Goal: Task Accomplishment & Management: Use online tool/utility

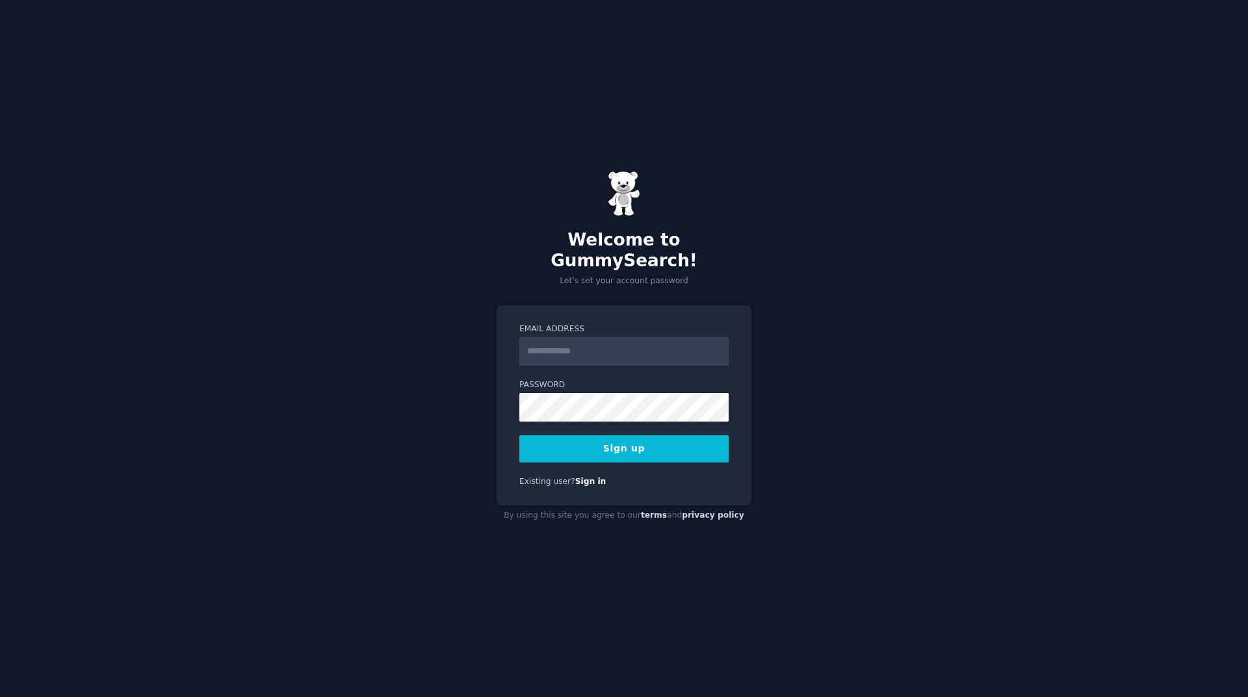
drag, startPoint x: 0, startPoint y: 0, endPoint x: 590, endPoint y: 354, distance: 687.8
click at [590, 354] on input "Email Address" at bounding box center [623, 351] width 209 height 29
type input "**********"
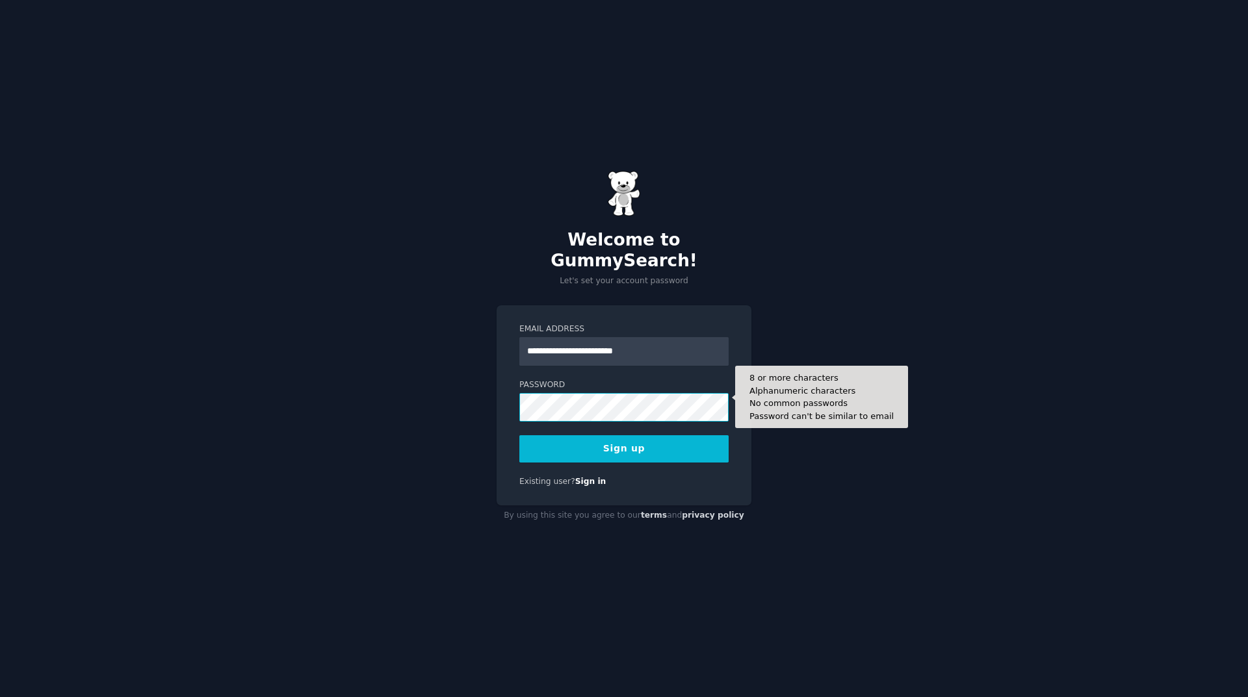
click at [519, 436] on button "Sign up" at bounding box center [623, 449] width 209 height 27
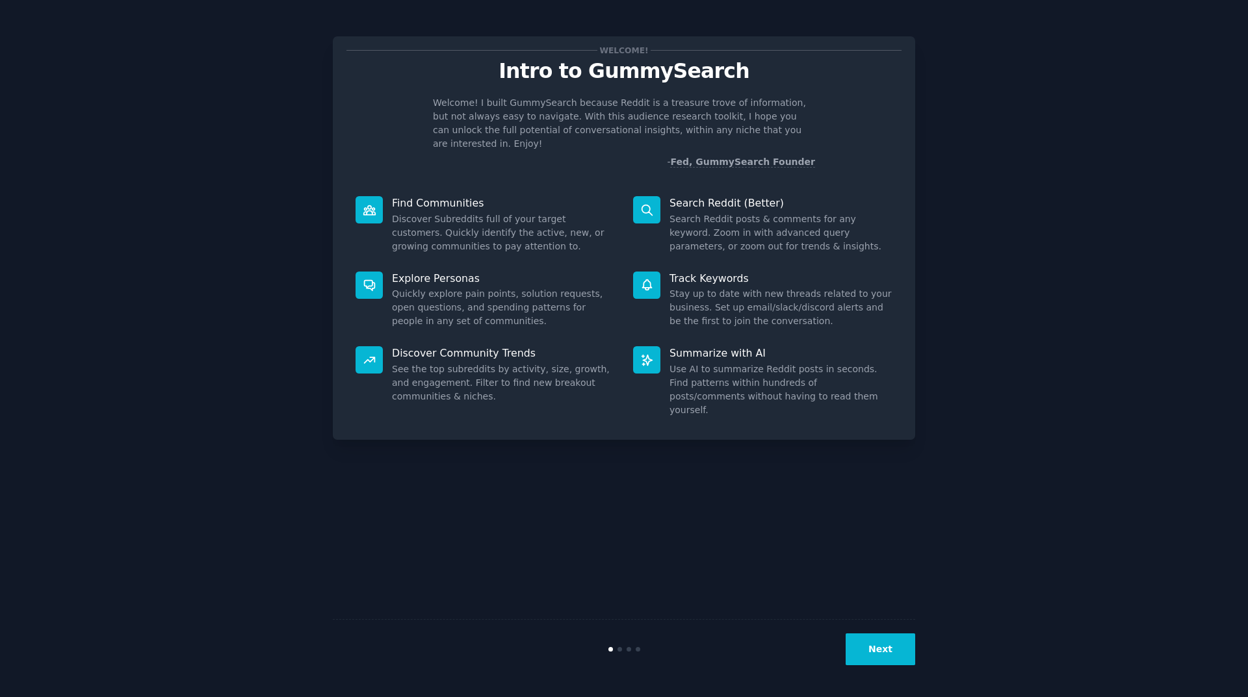
click at [867, 649] on button "Next" at bounding box center [881, 650] width 70 height 32
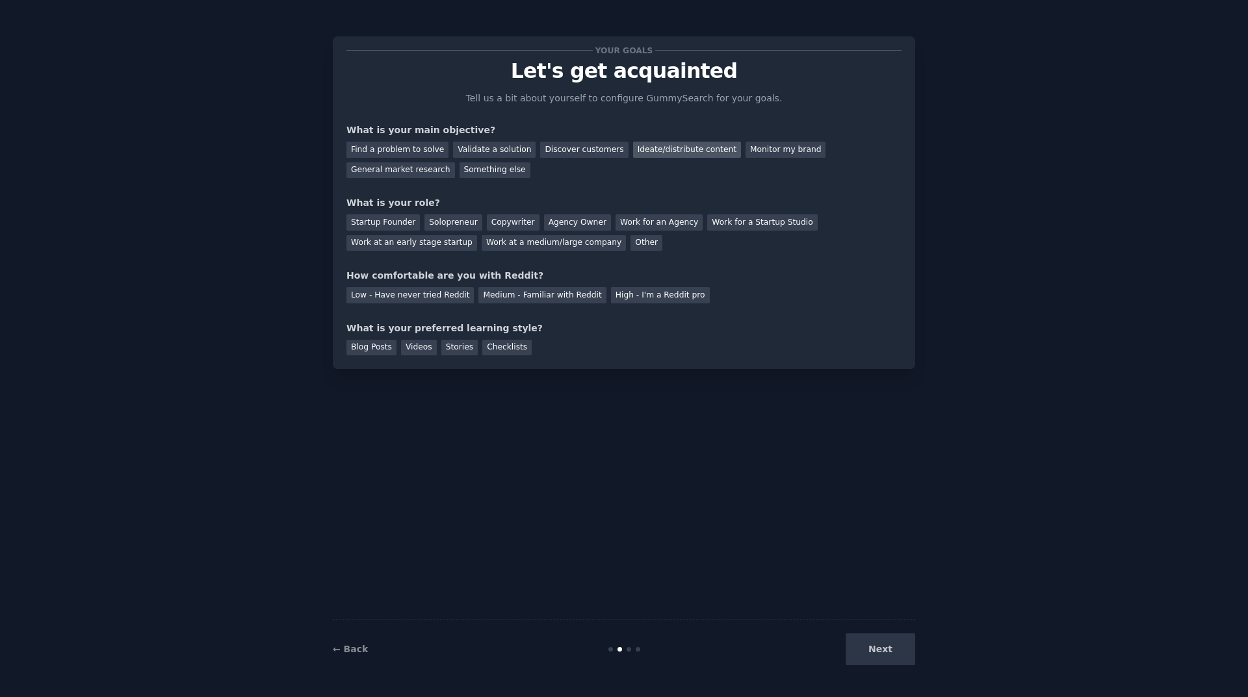
click at [668, 154] on div "Ideate/distribute content" at bounding box center [687, 150] width 108 height 16
click at [455, 163] on div "General market research" at bounding box center [400, 171] width 109 height 16
click at [651, 152] on div "Ideate/distribute content" at bounding box center [687, 150] width 108 height 16
click at [552, 229] on div "Agency Owner" at bounding box center [577, 223] width 67 height 16
click at [536, 293] on div "Medium - Familiar with Reddit" at bounding box center [541, 295] width 127 height 16
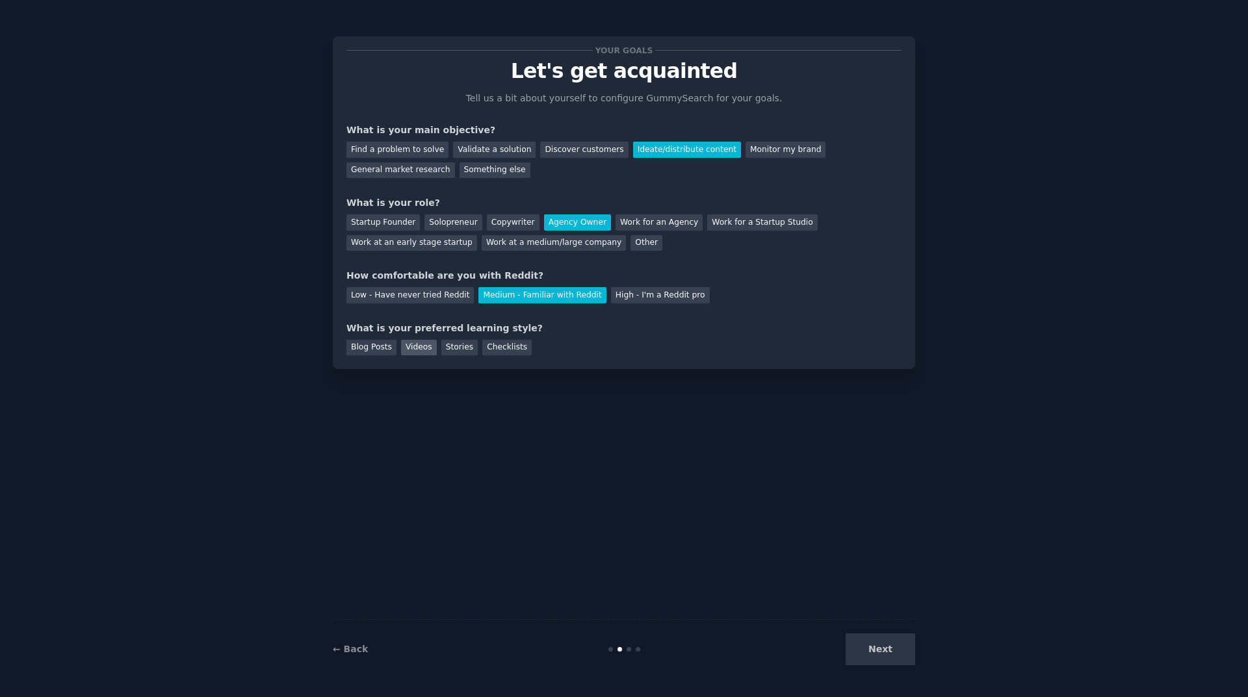
click at [408, 347] on div "Videos" at bounding box center [419, 348] width 36 height 16
click at [442, 354] on div "Stories" at bounding box center [459, 348] width 36 height 16
click at [407, 343] on div "Videos" at bounding box center [419, 348] width 36 height 16
click at [884, 645] on button "Next" at bounding box center [881, 650] width 70 height 32
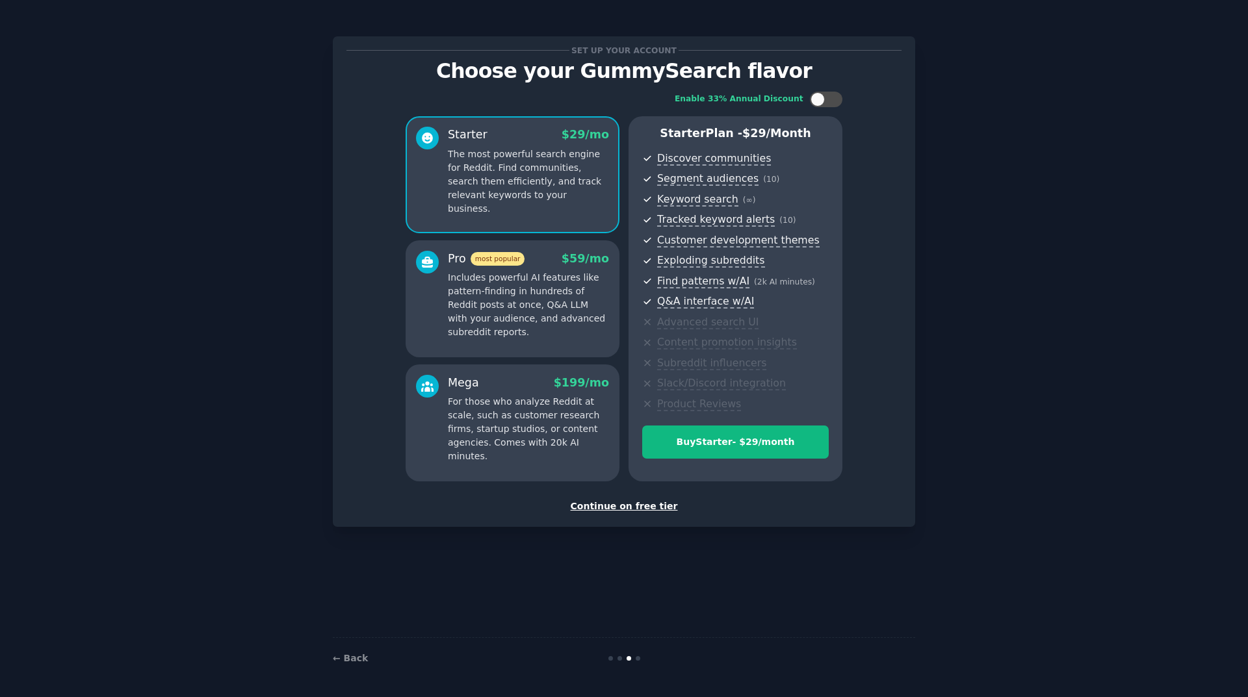
click at [644, 506] on div "Continue on free tier" at bounding box center [623, 507] width 555 height 14
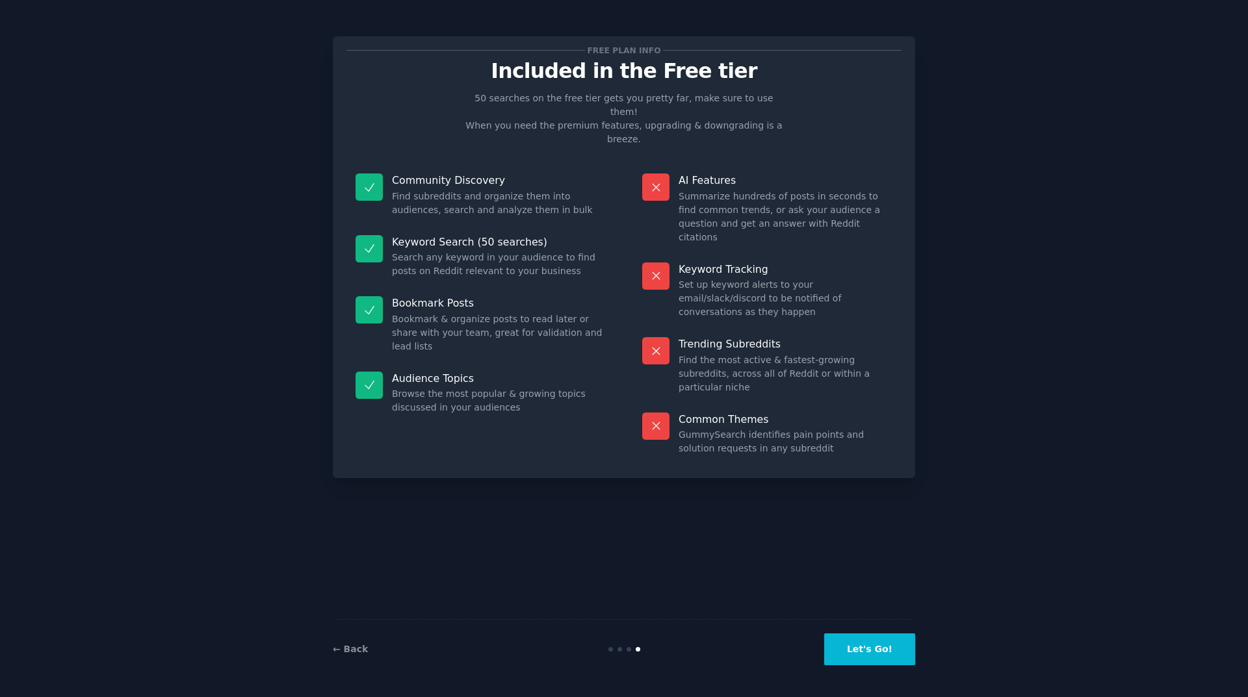
click at [865, 651] on button "Let's Go!" at bounding box center [869, 650] width 91 height 32
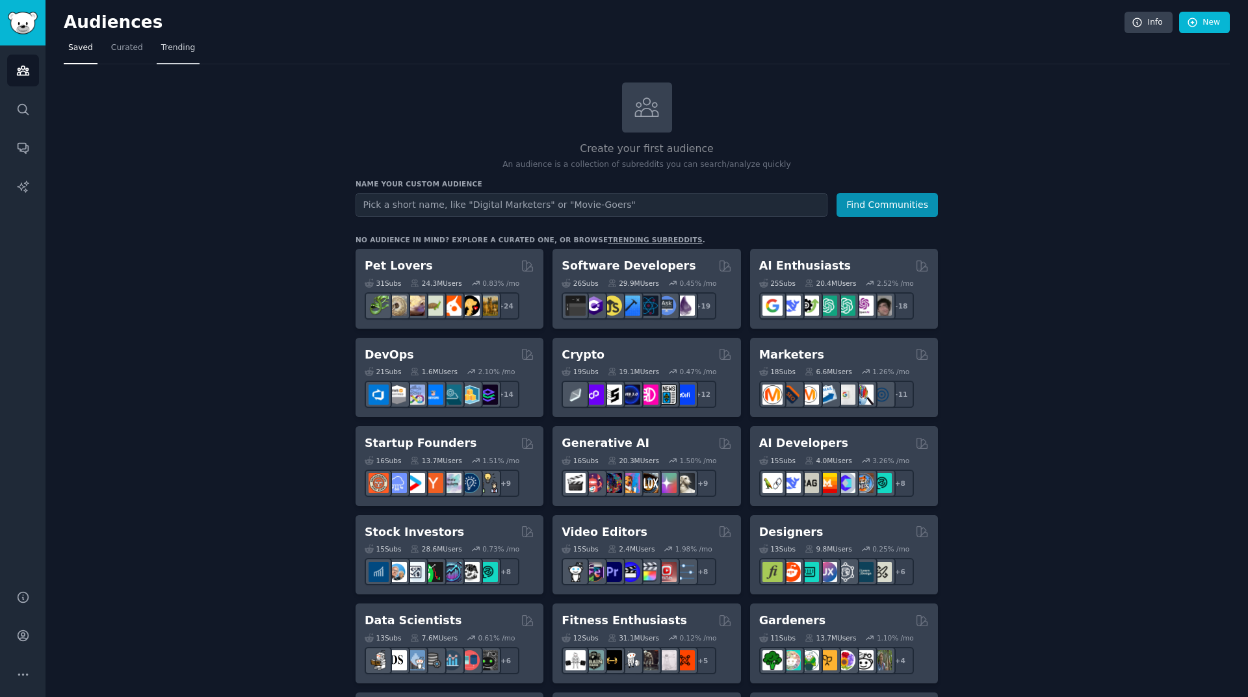
click at [170, 60] on link "Trending" at bounding box center [178, 51] width 43 height 27
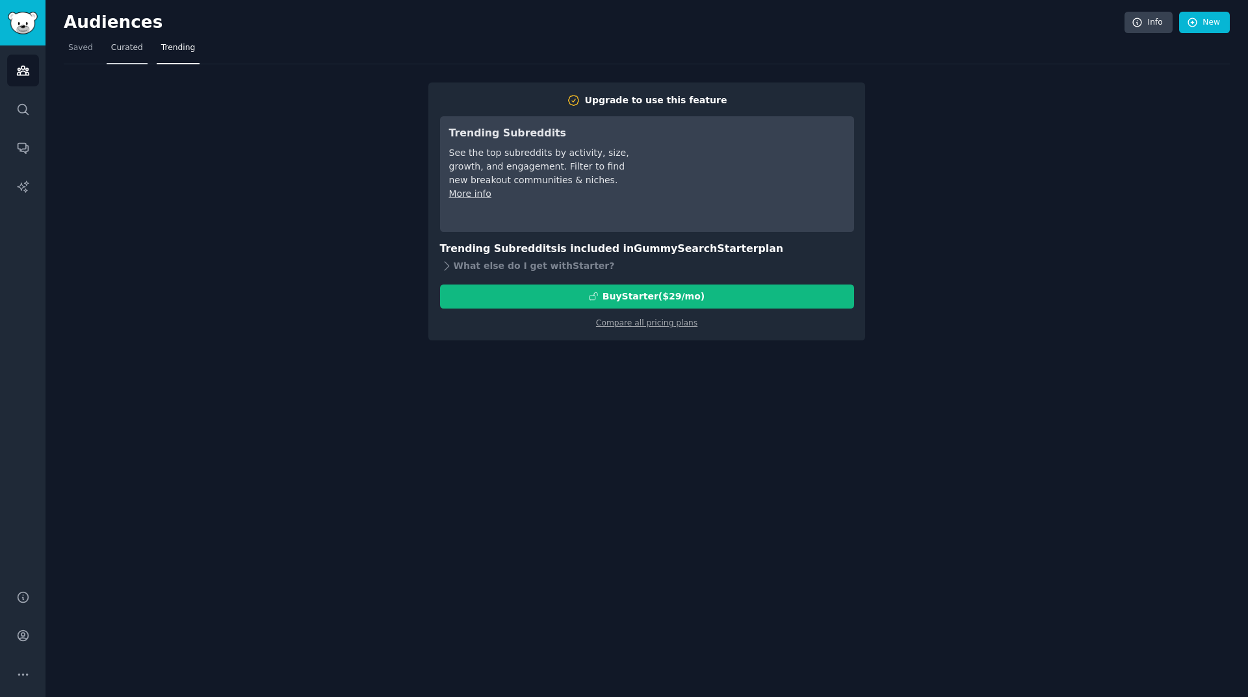
click at [122, 53] on span "Curated" at bounding box center [127, 48] width 32 height 12
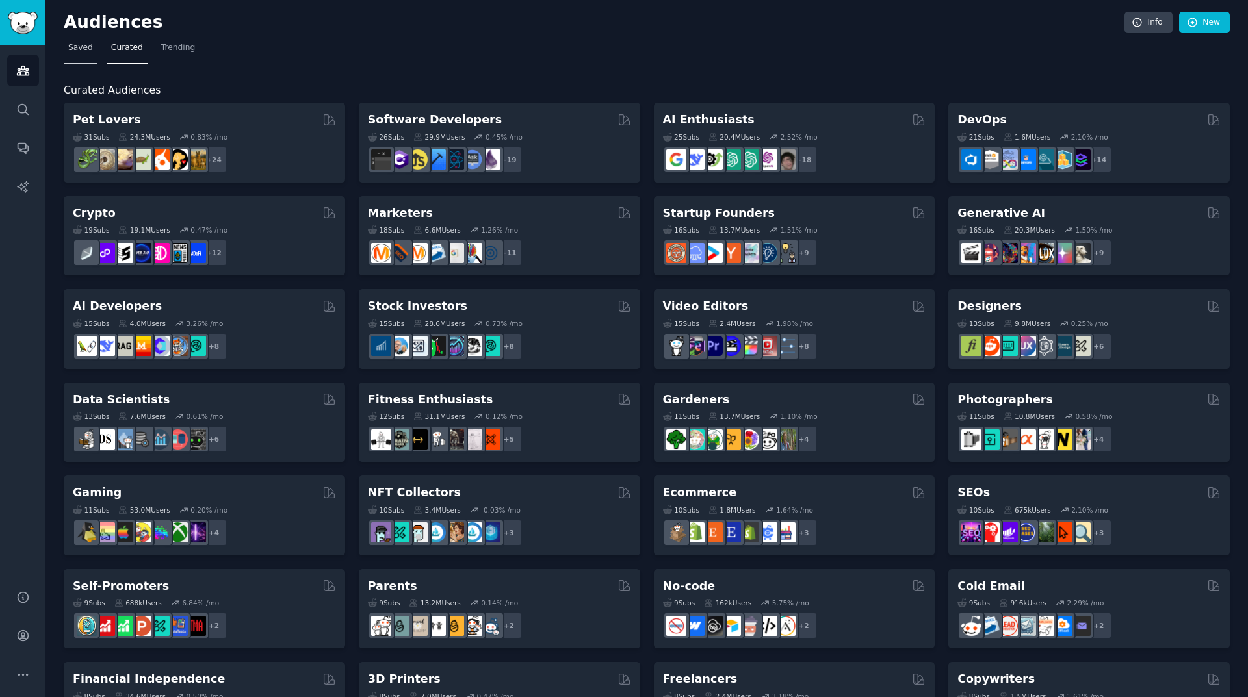
click at [83, 52] on span "Saved" at bounding box center [80, 48] width 25 height 12
